Goal: Information Seeking & Learning: Learn about a topic

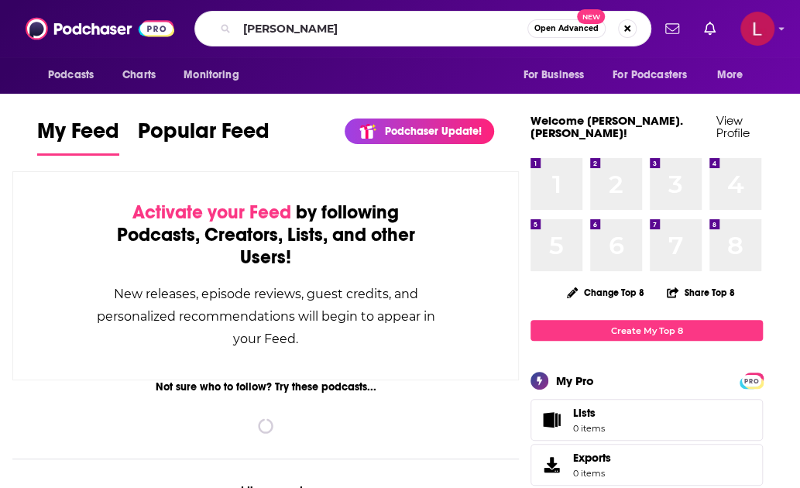
type input "[PERSON_NAME]"
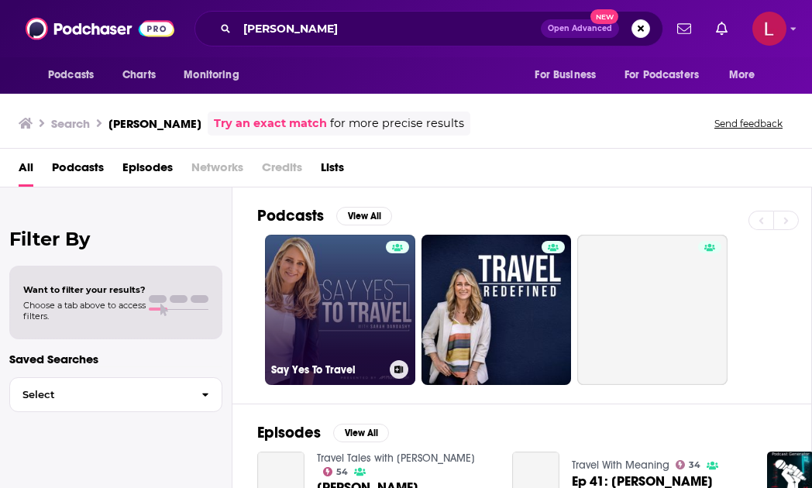
click at [346, 267] on link "Say Yes To Travel" at bounding box center [340, 310] width 150 height 150
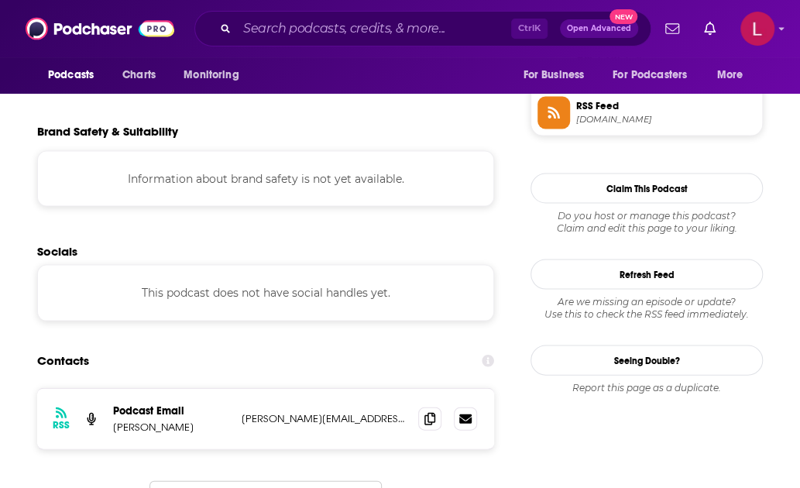
scroll to position [1155, 0]
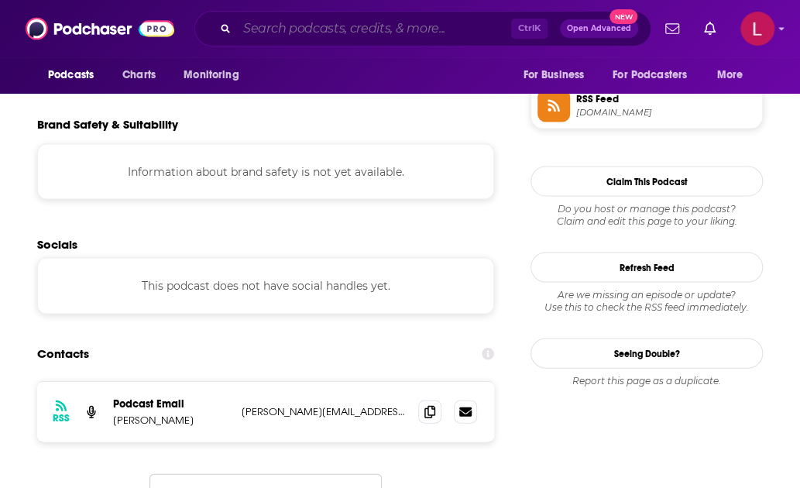
click at [312, 28] on input "Search podcasts, credits, & more..." at bounding box center [374, 28] width 274 height 25
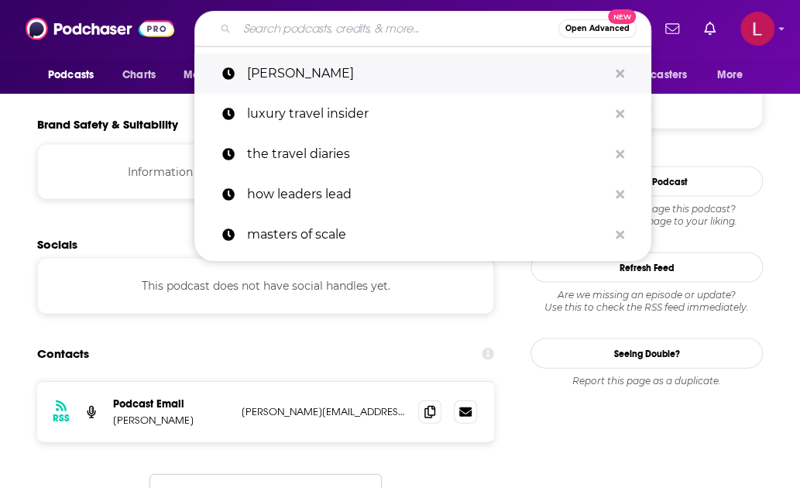
click at [271, 87] on p "[PERSON_NAME]" at bounding box center [427, 73] width 361 height 40
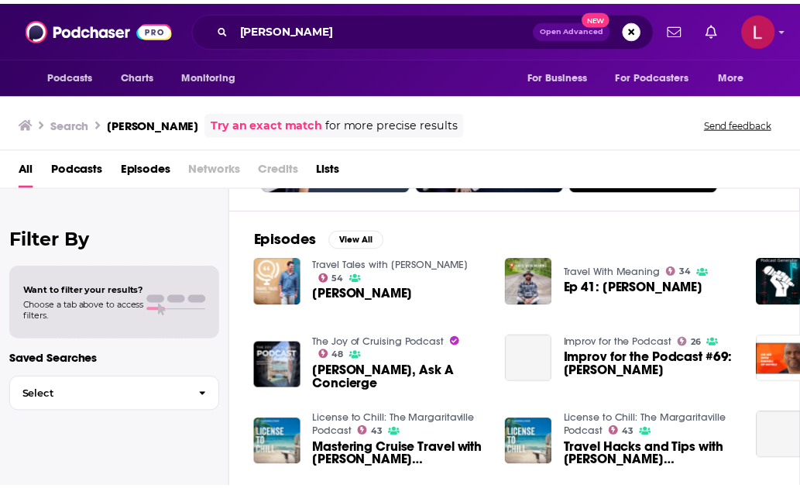
scroll to position [81, 0]
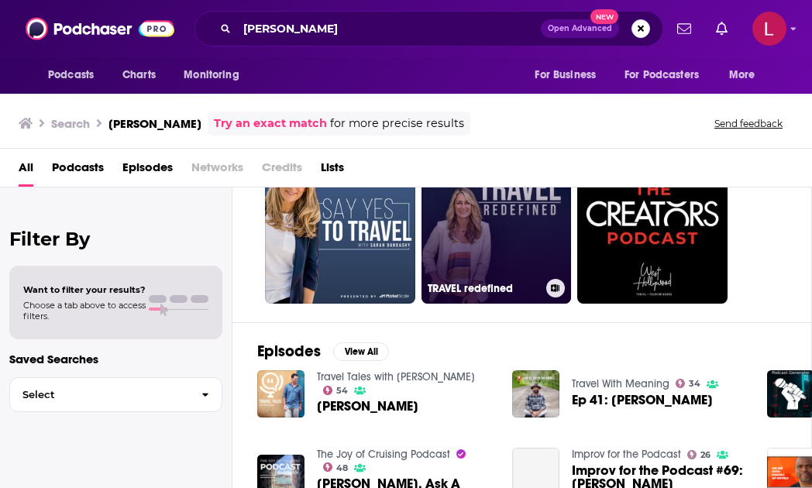
click at [467, 234] on link "TRAVEL redefined" at bounding box center [497, 228] width 150 height 150
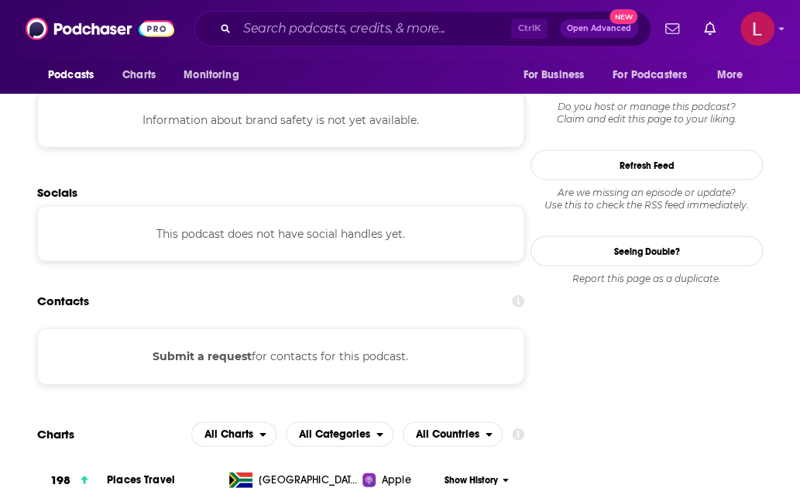
scroll to position [1212, 0]
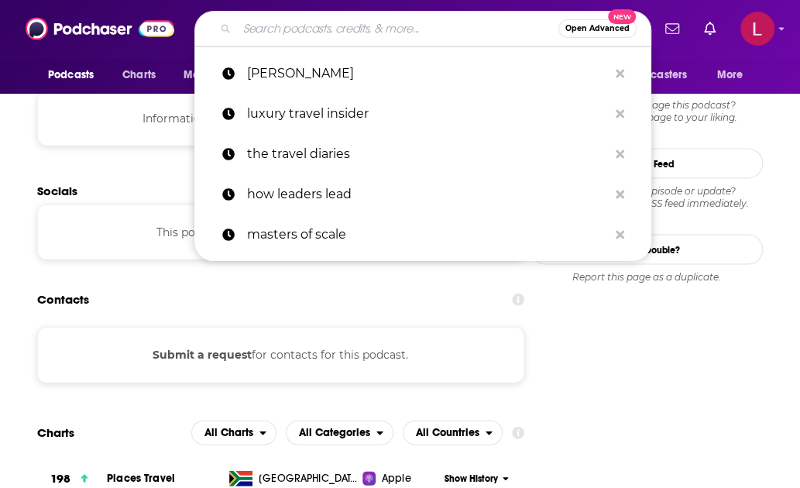
click at [339, 21] on input "Search podcasts, credits, & more..." at bounding box center [398, 28] width 322 height 25
